Goal: Information Seeking & Learning: Understand process/instructions

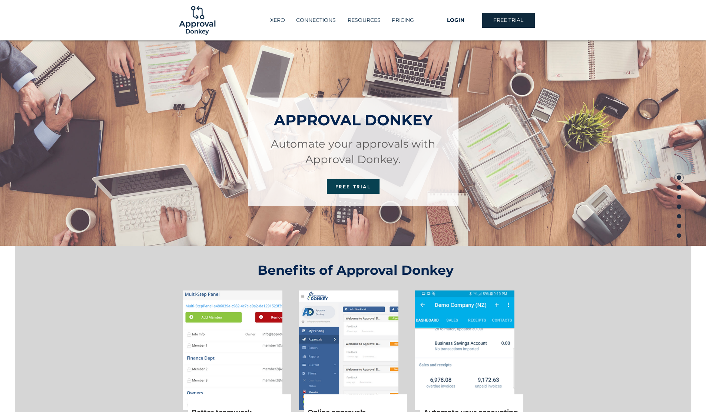
click at [409, 23] on p "PRICING" at bounding box center [403, 20] width 30 height 12
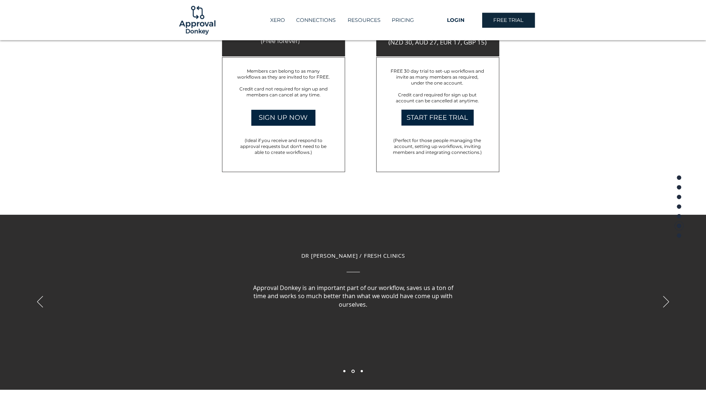
scroll to position [1265, 0]
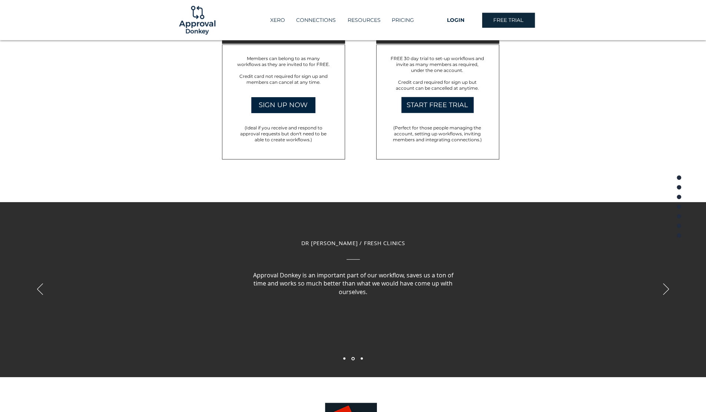
click at [666, 289] on icon "Next" at bounding box center [666, 288] width 6 height 11
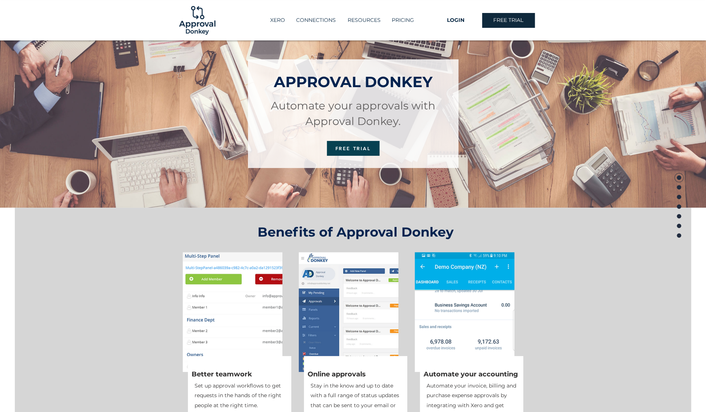
scroll to position [0, 0]
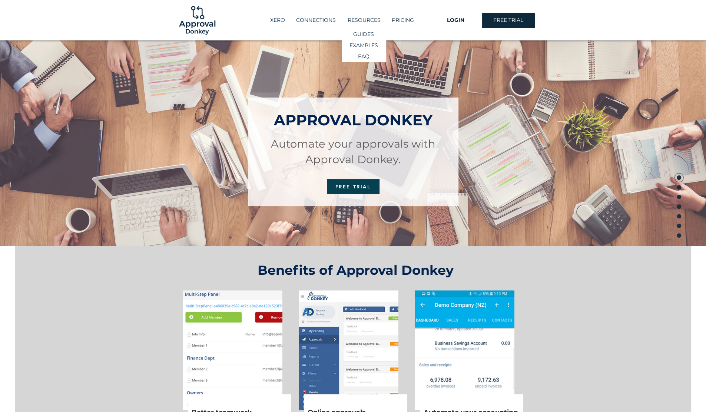
click at [369, 18] on p "RESOURCES" at bounding box center [364, 20] width 40 height 12
click at [370, 31] on p "GUIDES" at bounding box center [363, 34] width 26 height 11
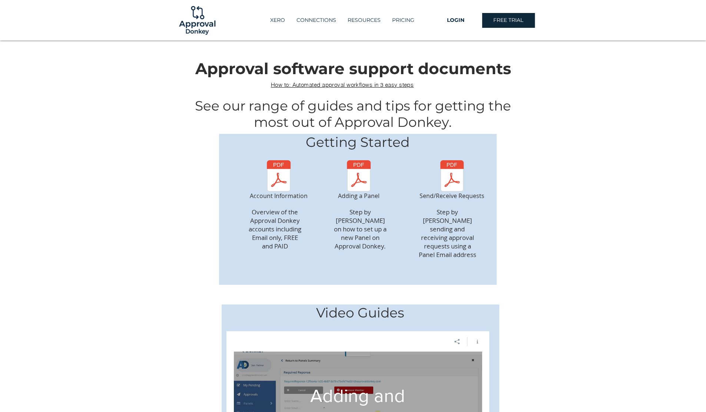
click at [457, 185] on img "Send/Receive Requests" at bounding box center [452, 175] width 60 height 31
